Goal: Transaction & Acquisition: Download file/media

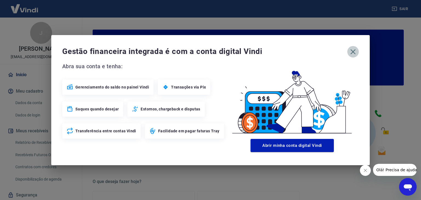
click at [352, 51] on icon "button" at bounding box center [353, 51] width 5 height 5
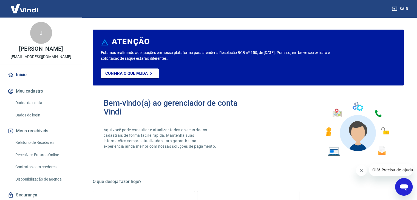
drag, startPoint x: 33, startPoint y: 147, endPoint x: 35, endPoint y: 143, distance: 4.4
click at [33, 147] on link "Relatório de Recebíveis" at bounding box center [44, 142] width 62 height 11
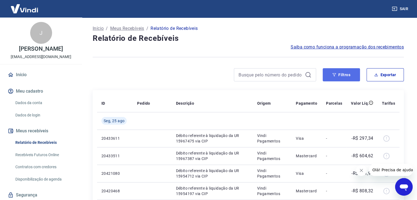
drag, startPoint x: 340, startPoint y: 76, endPoint x: 335, endPoint y: 77, distance: 4.8
click at [339, 76] on button "Filtros" at bounding box center [341, 74] width 37 height 13
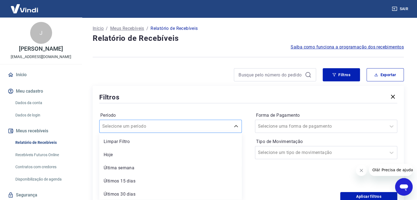
click at [129, 128] on div "option Limpar Filtro focused, 1 of 7. 7 results available. Use Up and Down to c…" at bounding box center [170, 126] width 143 height 13
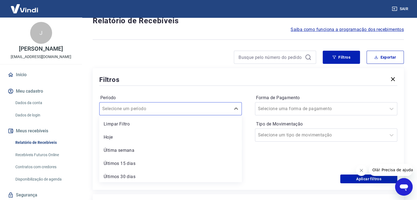
scroll to position [15, 0]
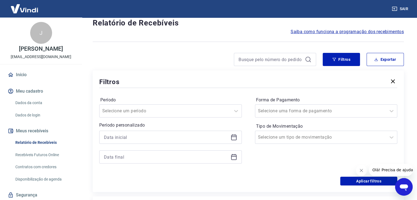
click at [167, 96] on div "Período Selecione um período" at bounding box center [170, 107] width 143 height 22
click at [233, 137] on icon at bounding box center [233, 137] width 5 height 1
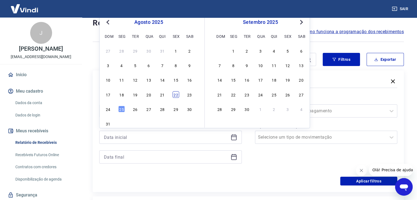
click at [175, 94] on div "22" at bounding box center [176, 94] width 7 height 7
type input "[DATE]"
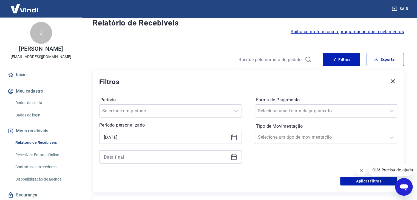
click at [234, 157] on icon at bounding box center [234, 157] width 7 height 7
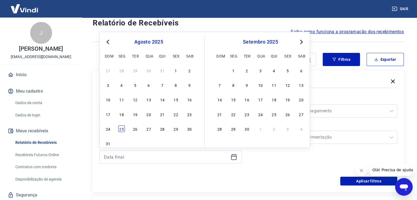
click at [120, 128] on div "25" at bounding box center [122, 129] width 7 height 7
type input "[DATE]"
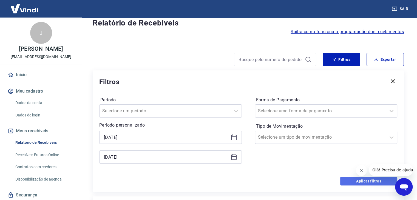
click at [356, 179] on button "Aplicar filtros" at bounding box center [368, 181] width 57 height 9
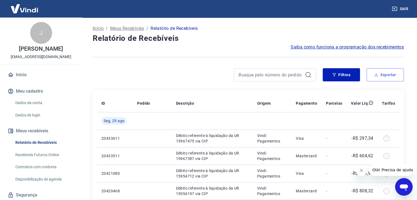
click at [383, 77] on button "Exportar" at bounding box center [385, 74] width 37 height 13
type input "[DATE]"
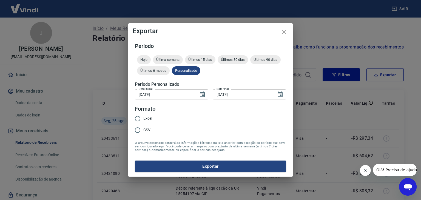
click at [143, 117] on span "Excel" at bounding box center [147, 119] width 9 height 6
click at [143, 117] on input "Excel" at bounding box center [138, 119] width 12 height 12
radio input "true"
click at [210, 165] on button "Exportar" at bounding box center [210, 167] width 151 height 12
